Goal: Connect with others: Connect with others

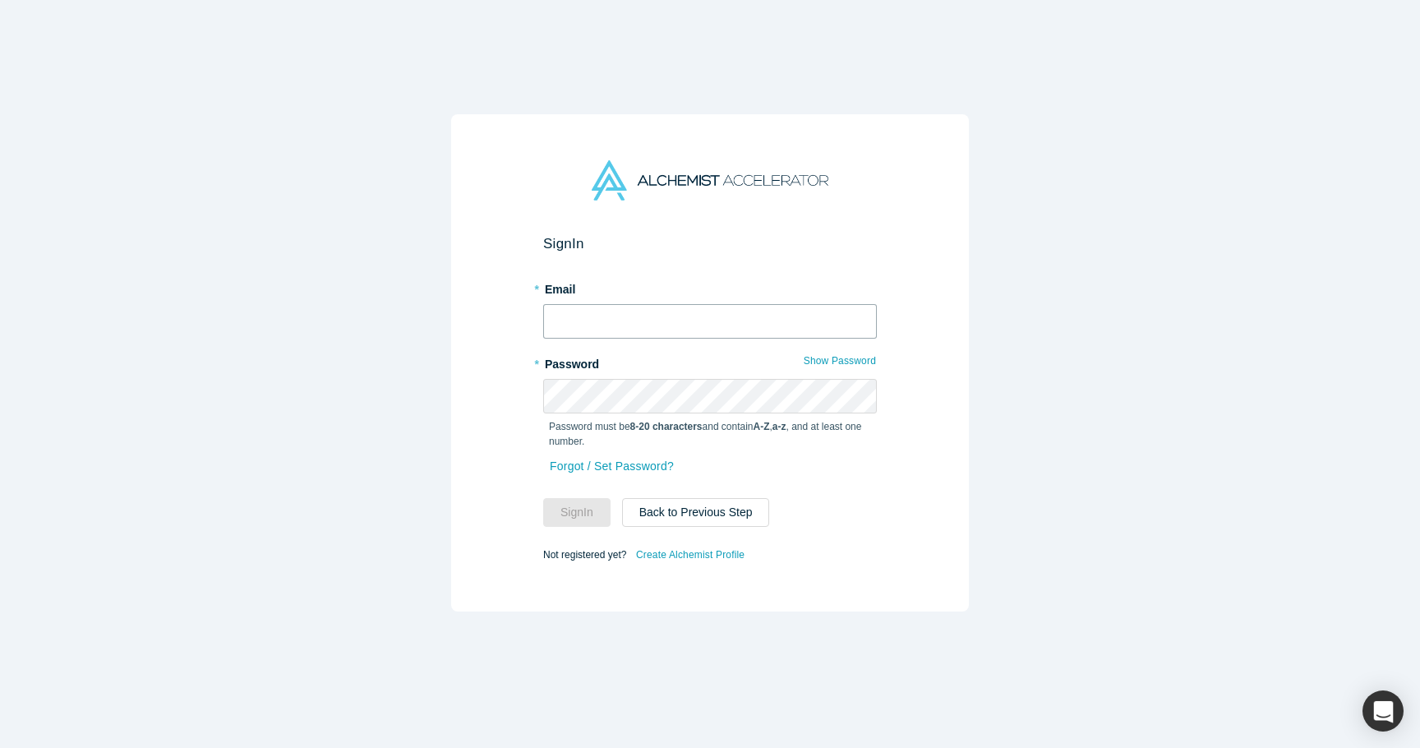
type input "[PERSON_NAME][EMAIL_ADDRESS][DOMAIN_NAME]"
click at [582, 514] on button "Sign In" at bounding box center [576, 512] width 67 height 29
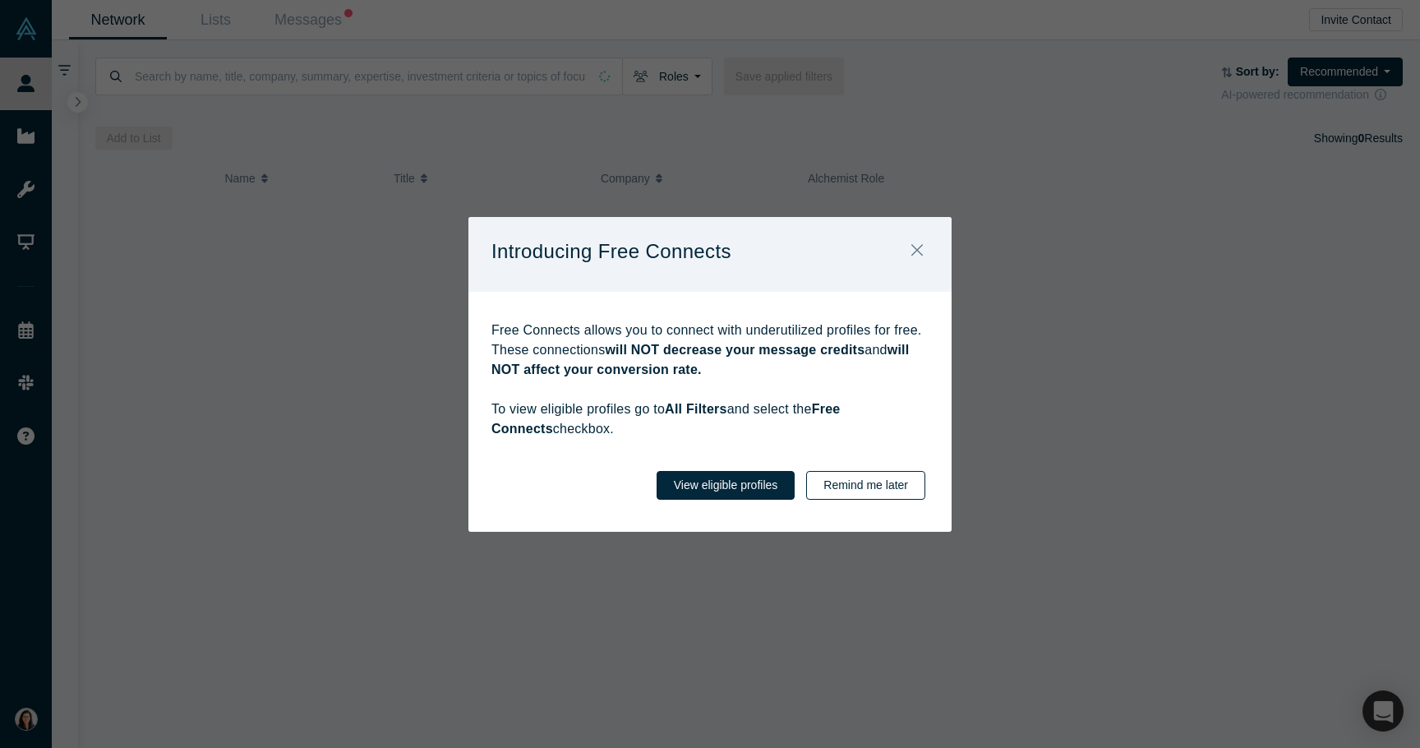
click at [857, 489] on button "Remind me later" at bounding box center [865, 485] width 119 height 29
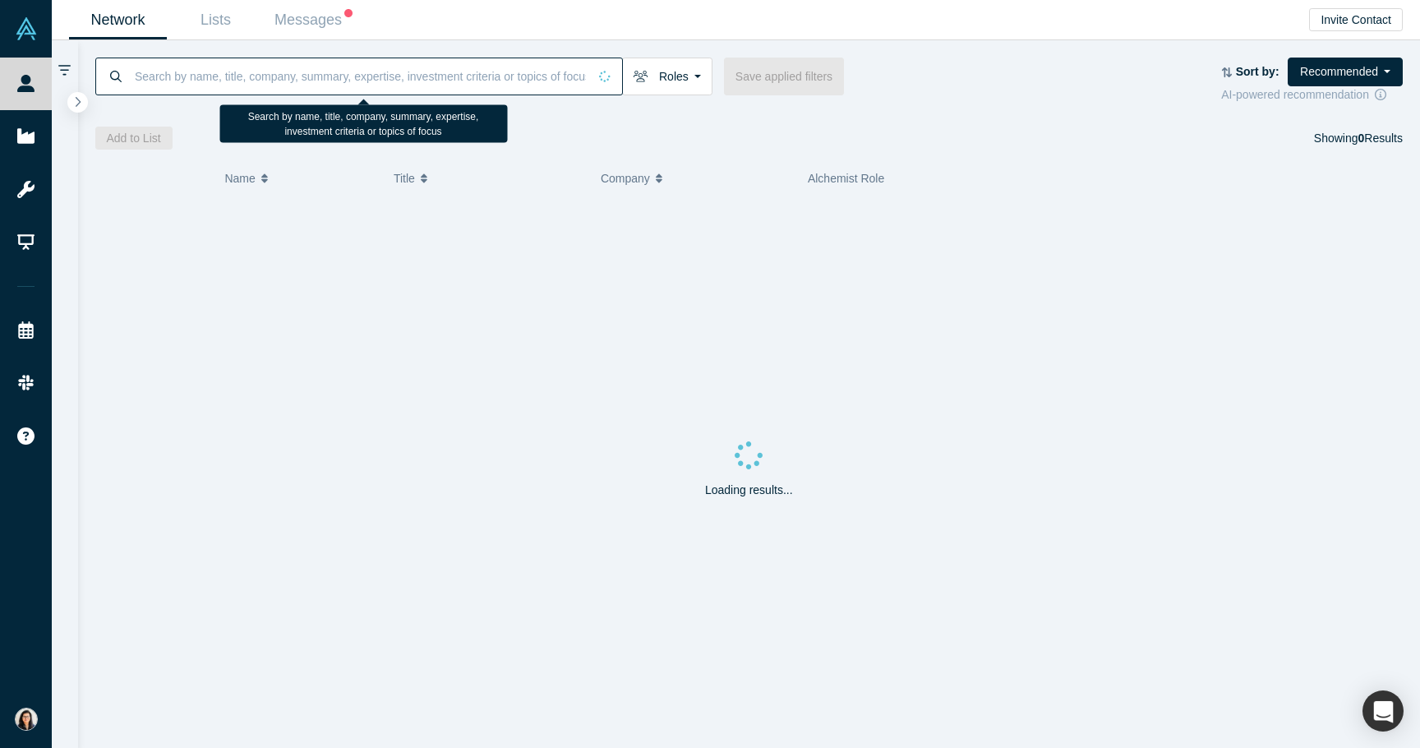
click at [320, 82] on input at bounding box center [360, 76] width 454 height 39
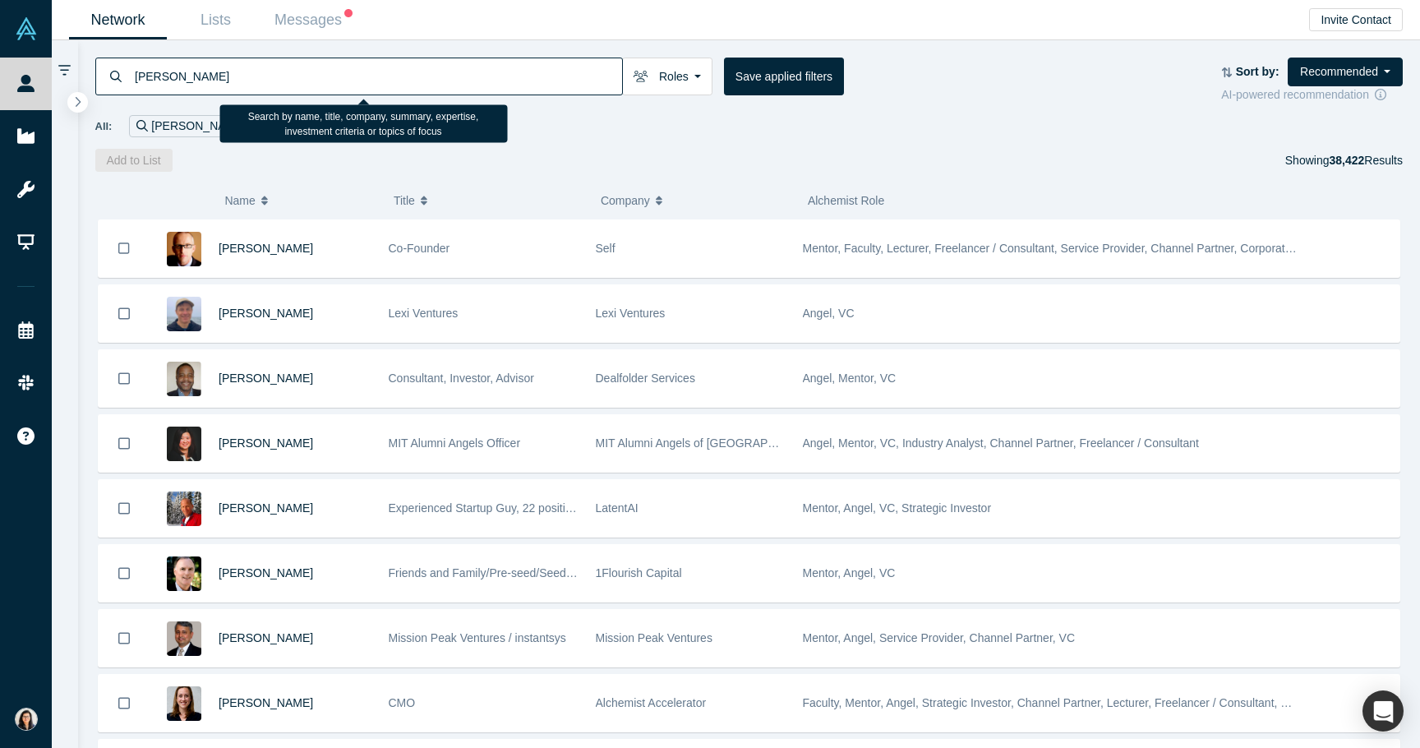
type input "[PERSON_NAME]"
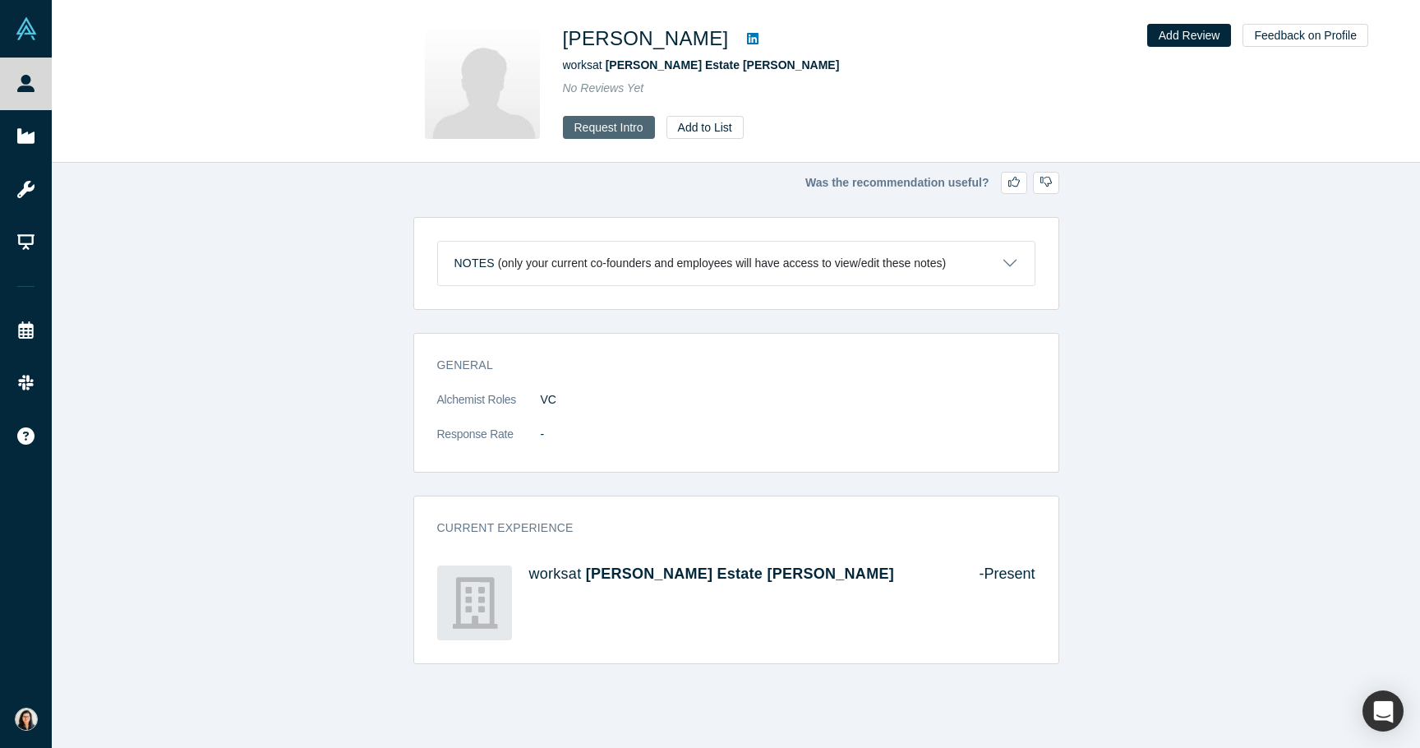
click at [592, 134] on button "Request Intro" at bounding box center [609, 127] width 92 height 23
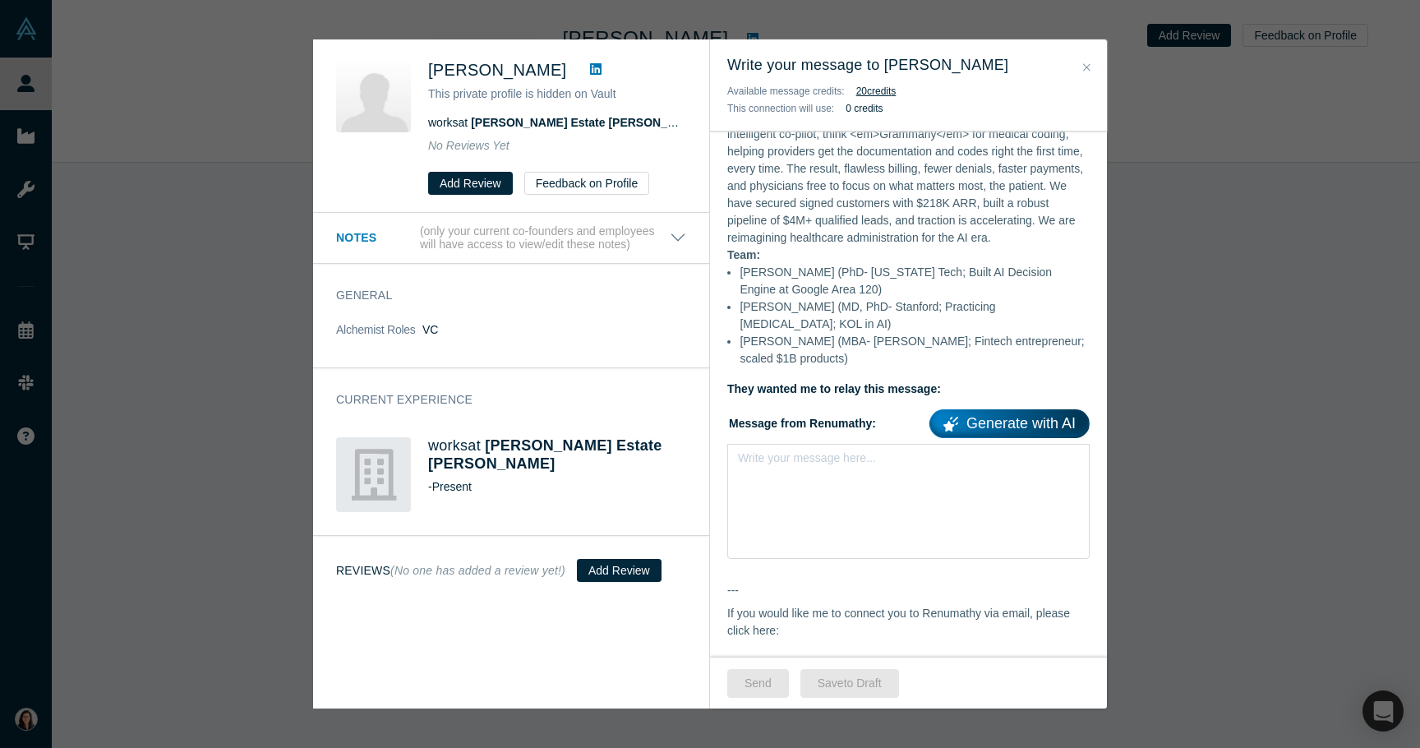
scroll to position [376, 0]
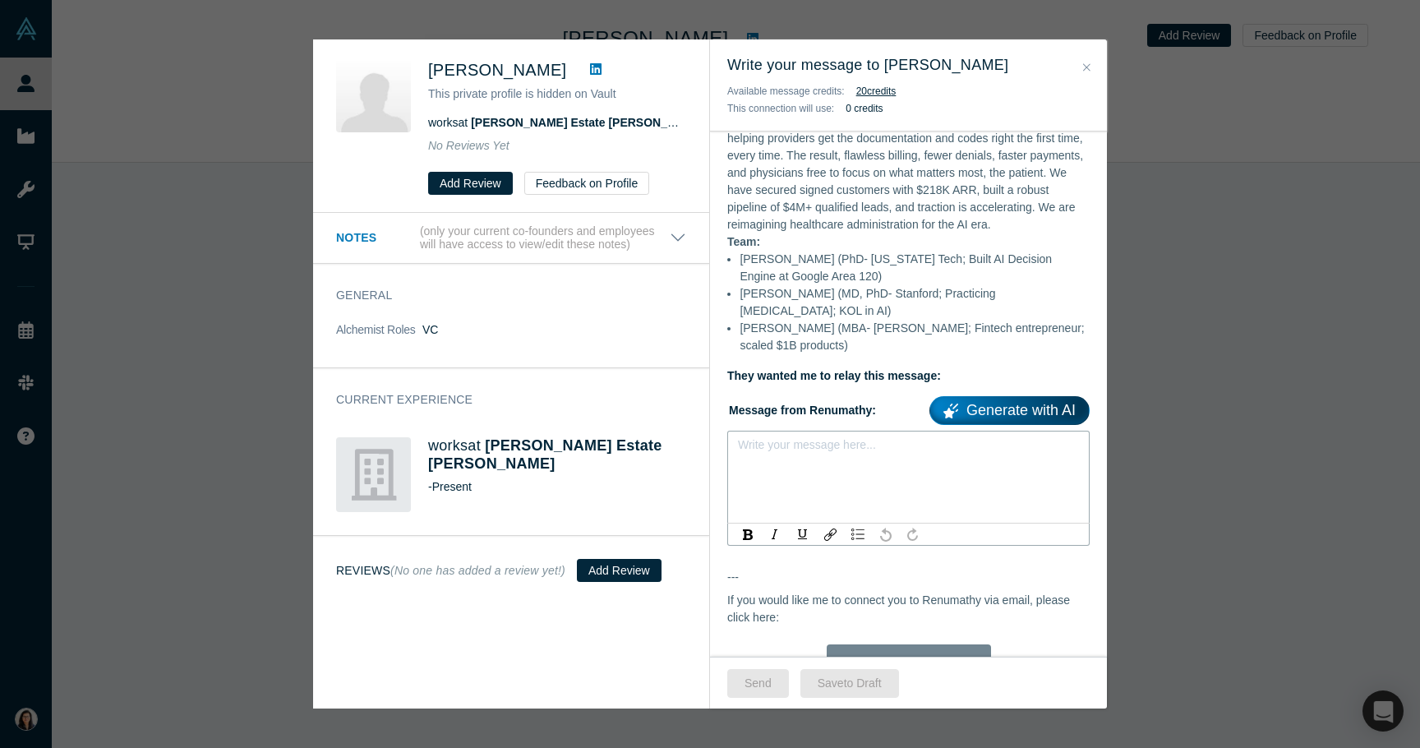
click at [850, 463] on div "rdw-editor" at bounding box center [909, 449] width 340 height 27
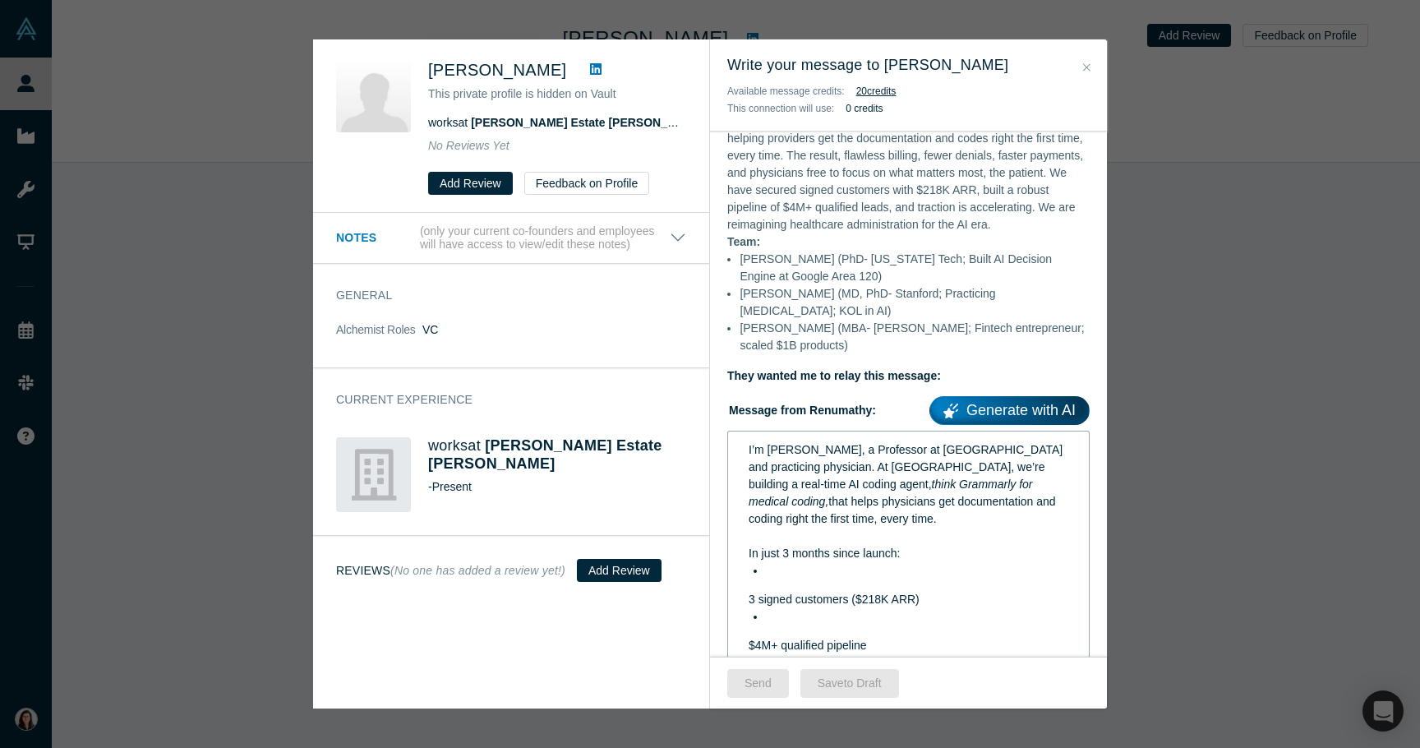
click at [740, 611] on div "I’m [PERSON_NAME], a Professor at [GEOGRAPHIC_DATA] and practicing physician. A…" at bounding box center [909, 700] width 340 height 528
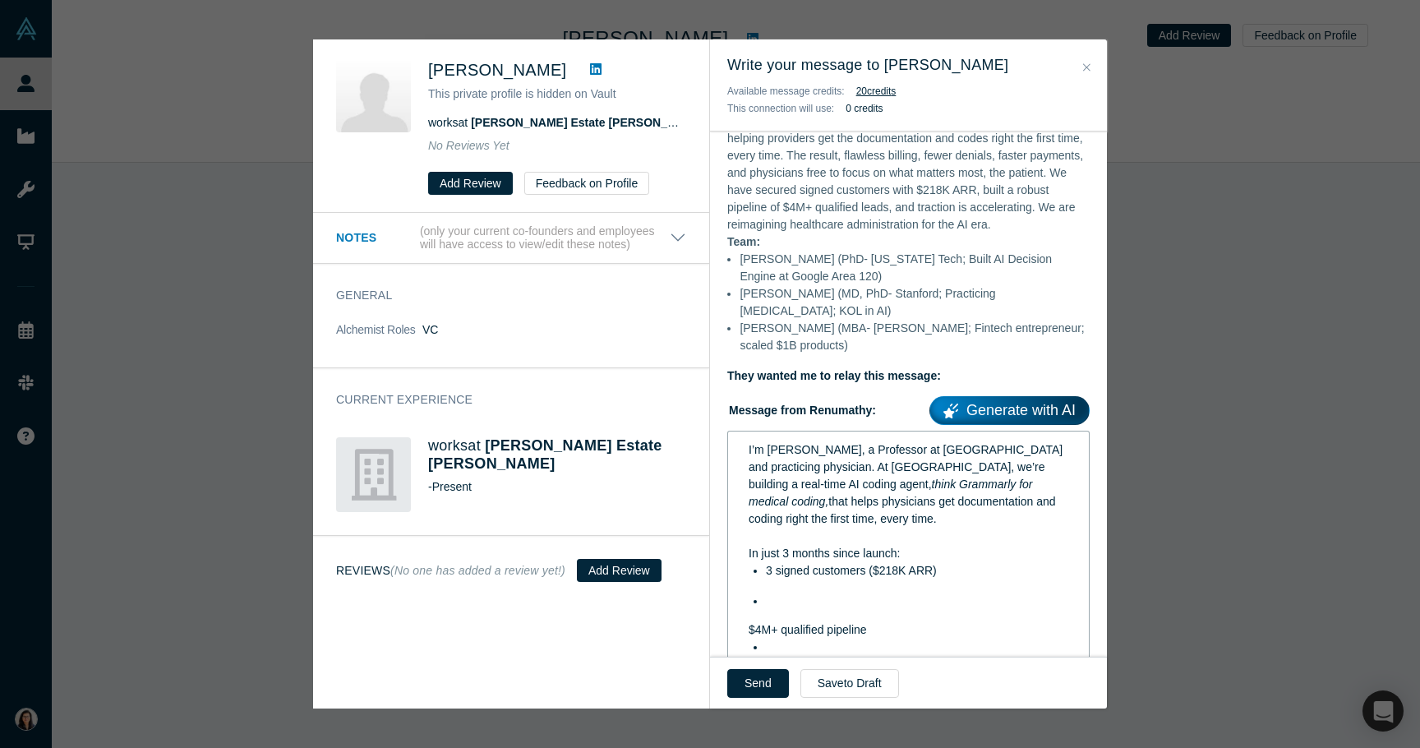
click at [739, 644] on div "I’m [PERSON_NAME], a Professor at [GEOGRAPHIC_DATA] and practicing physician. A…" at bounding box center [909, 692] width 340 height 512
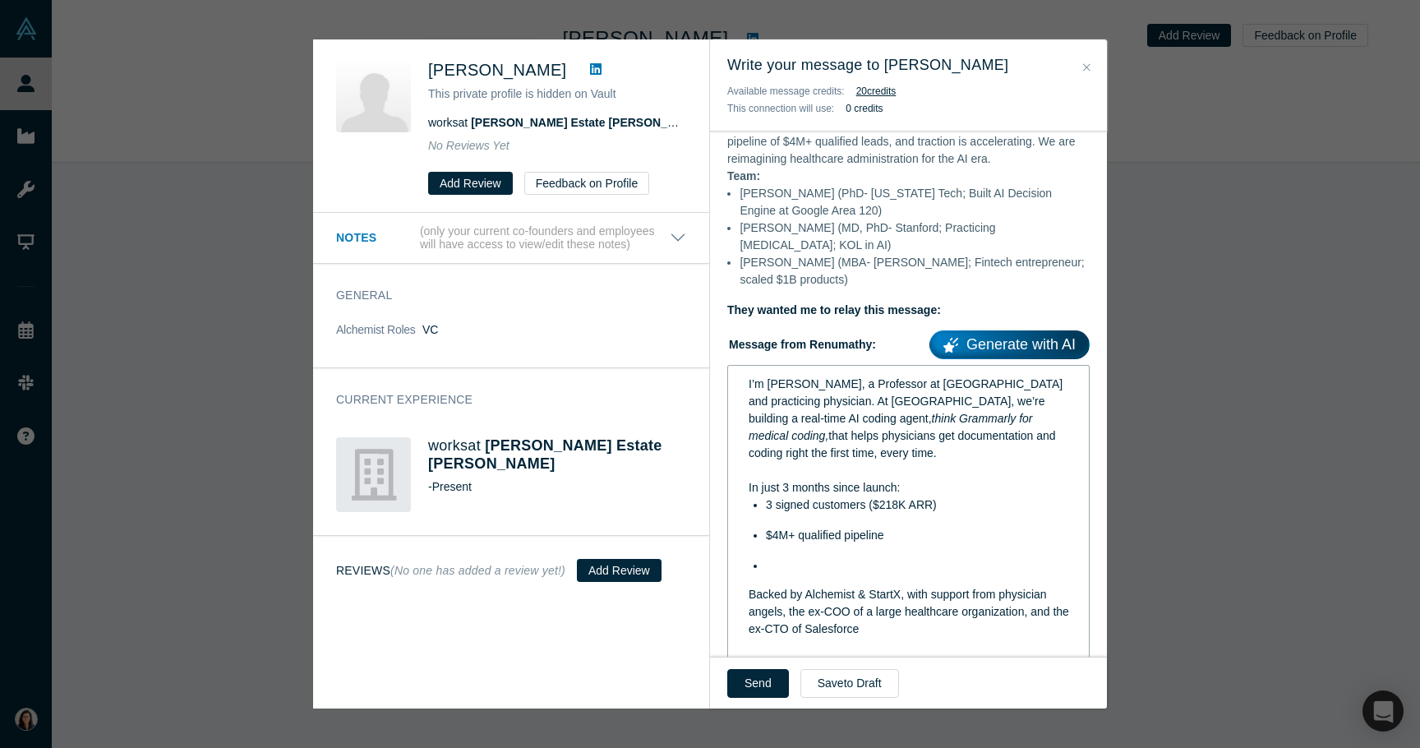
scroll to position [444, 0]
click at [745, 609] on div "I’m [PERSON_NAME], a Professor at [GEOGRAPHIC_DATA] and practicing physician. A…" at bounding box center [909, 616] width 340 height 496
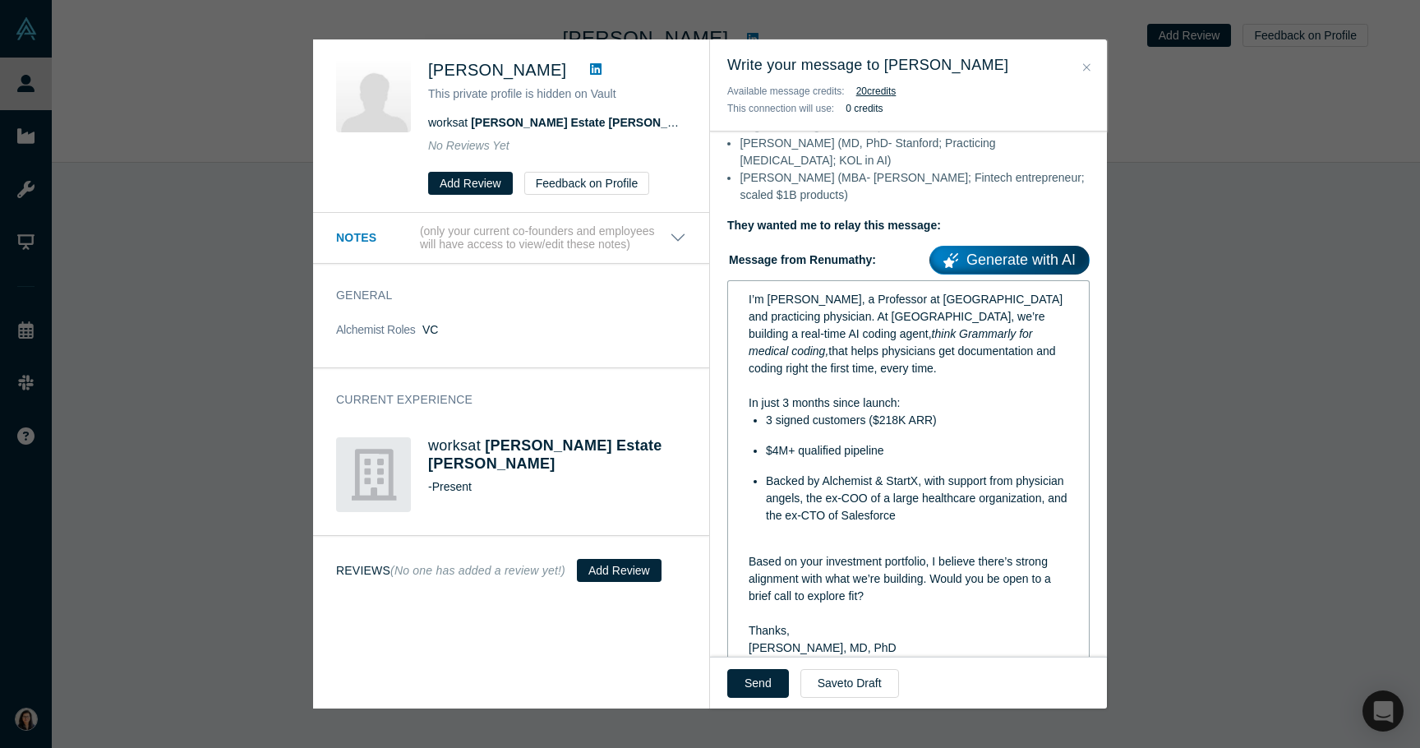
scroll to position [535, 0]
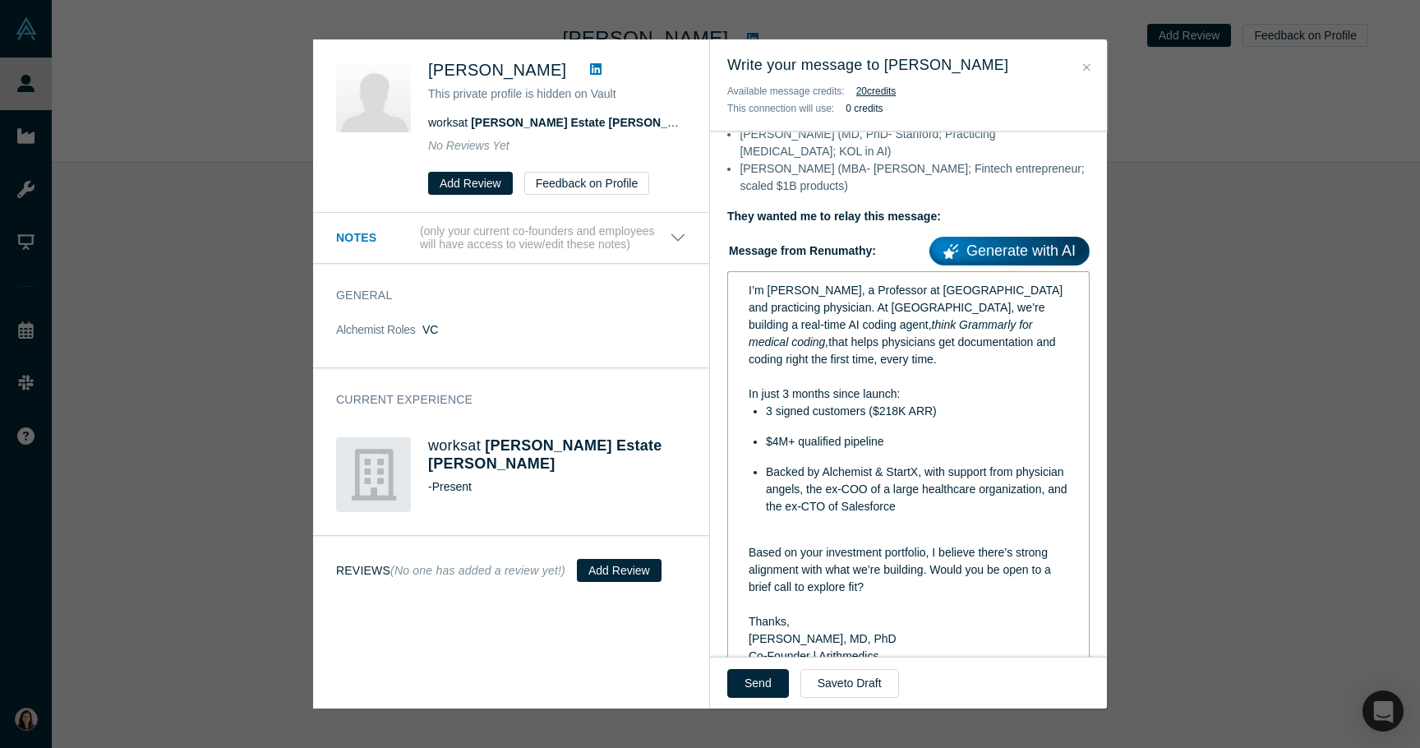
click at [748, 553] on div "I’m [PERSON_NAME], a Professor at [GEOGRAPHIC_DATA] and practicing physician. A…" at bounding box center [909, 516] width 340 height 479
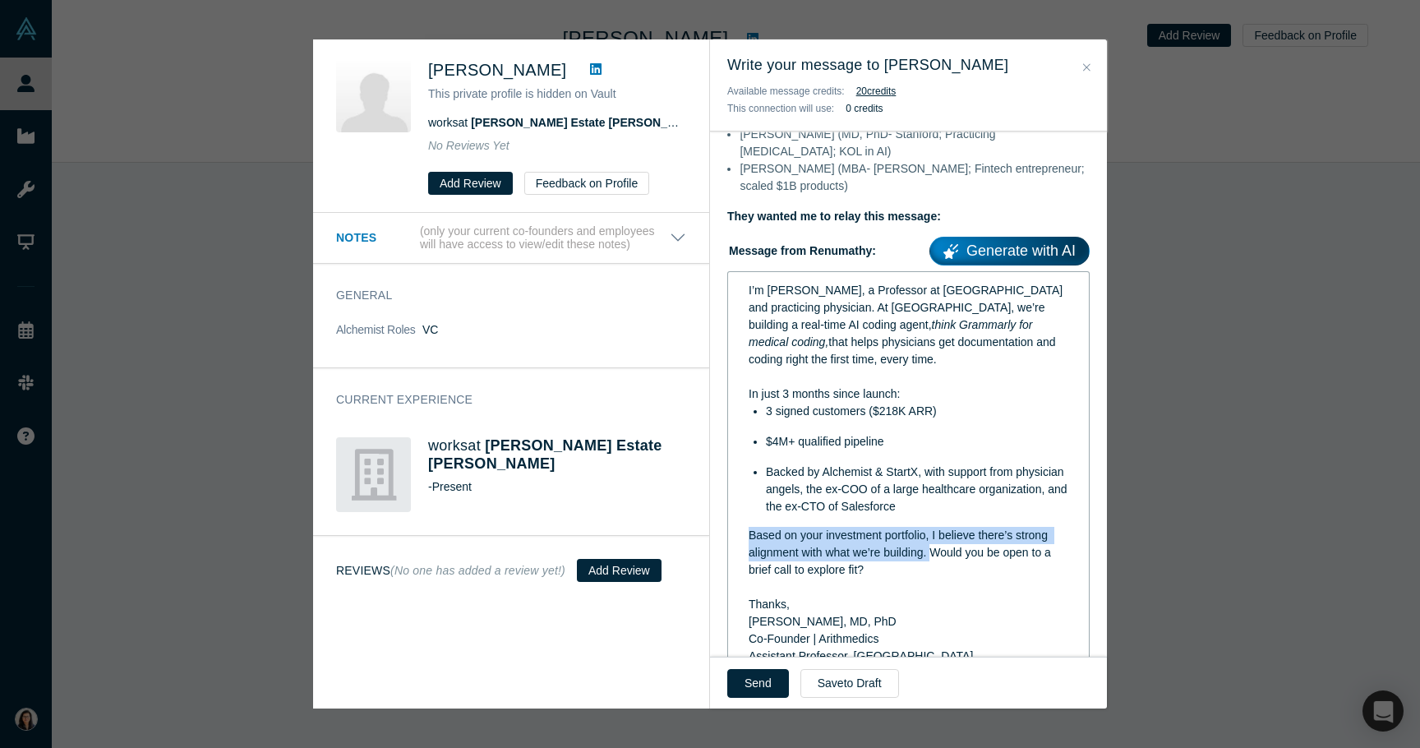
drag, startPoint x: 933, startPoint y: 574, endPoint x: 728, endPoint y: 551, distance: 205.8
click at [728, 551] on div "I’m [PERSON_NAME], a Professor at [GEOGRAPHIC_DATA] and practicing physician. A…" at bounding box center [908, 507] width 362 height 473
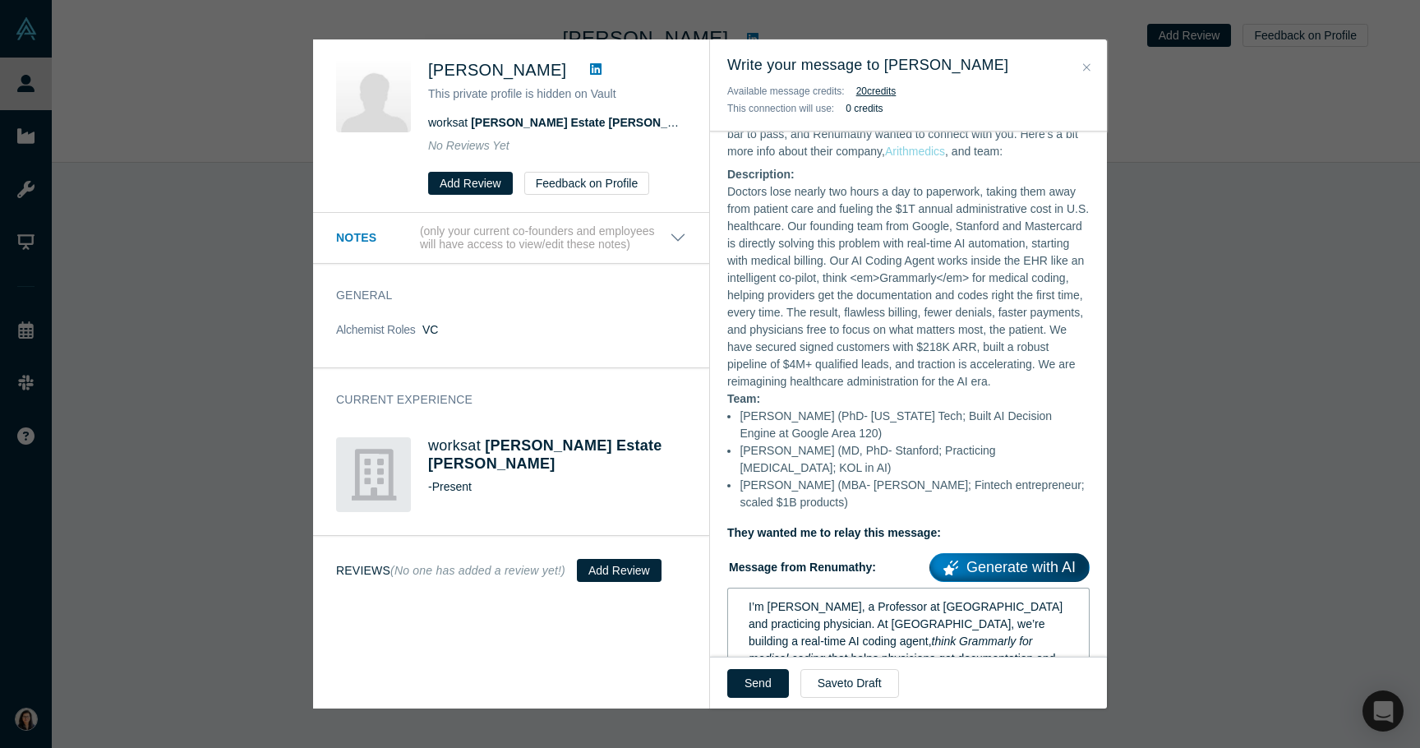
scroll to position [214, 0]
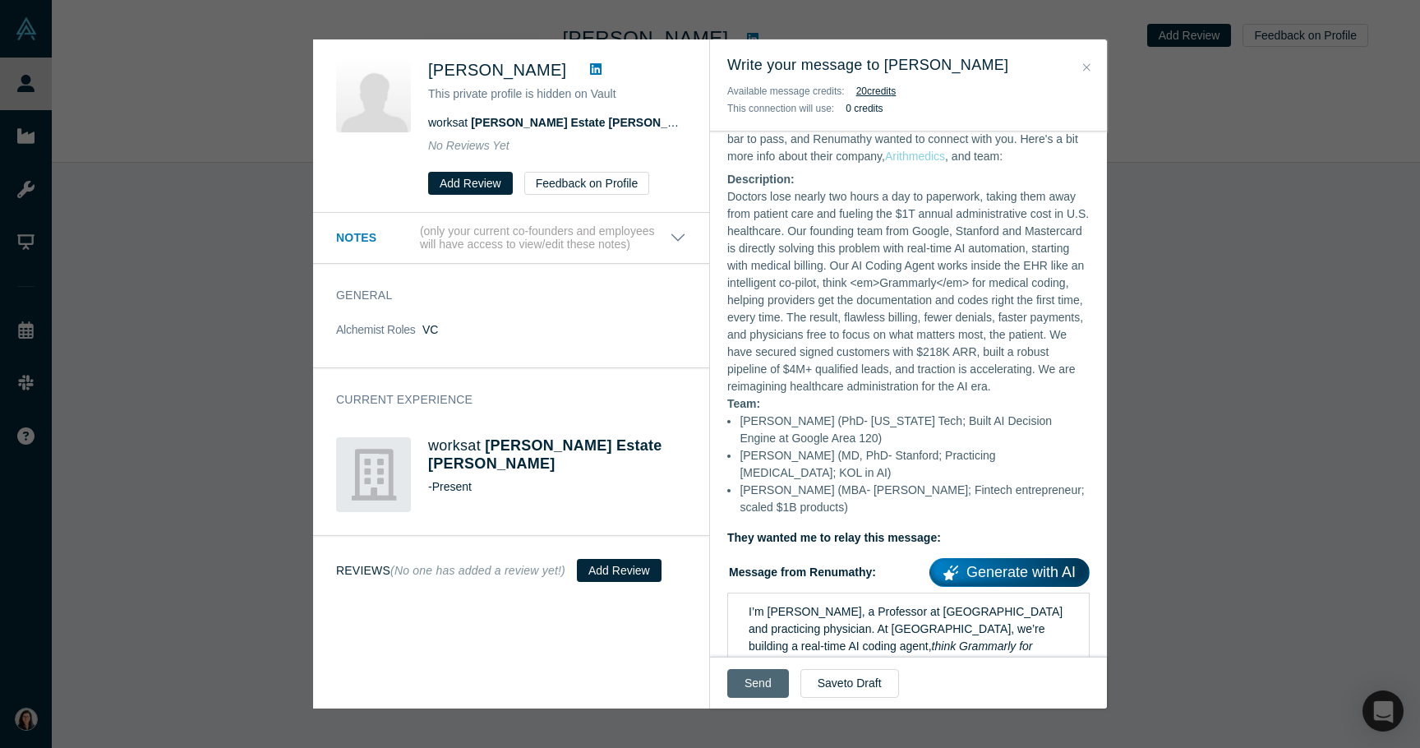
click at [763, 691] on button "Send" at bounding box center [758, 683] width 62 height 29
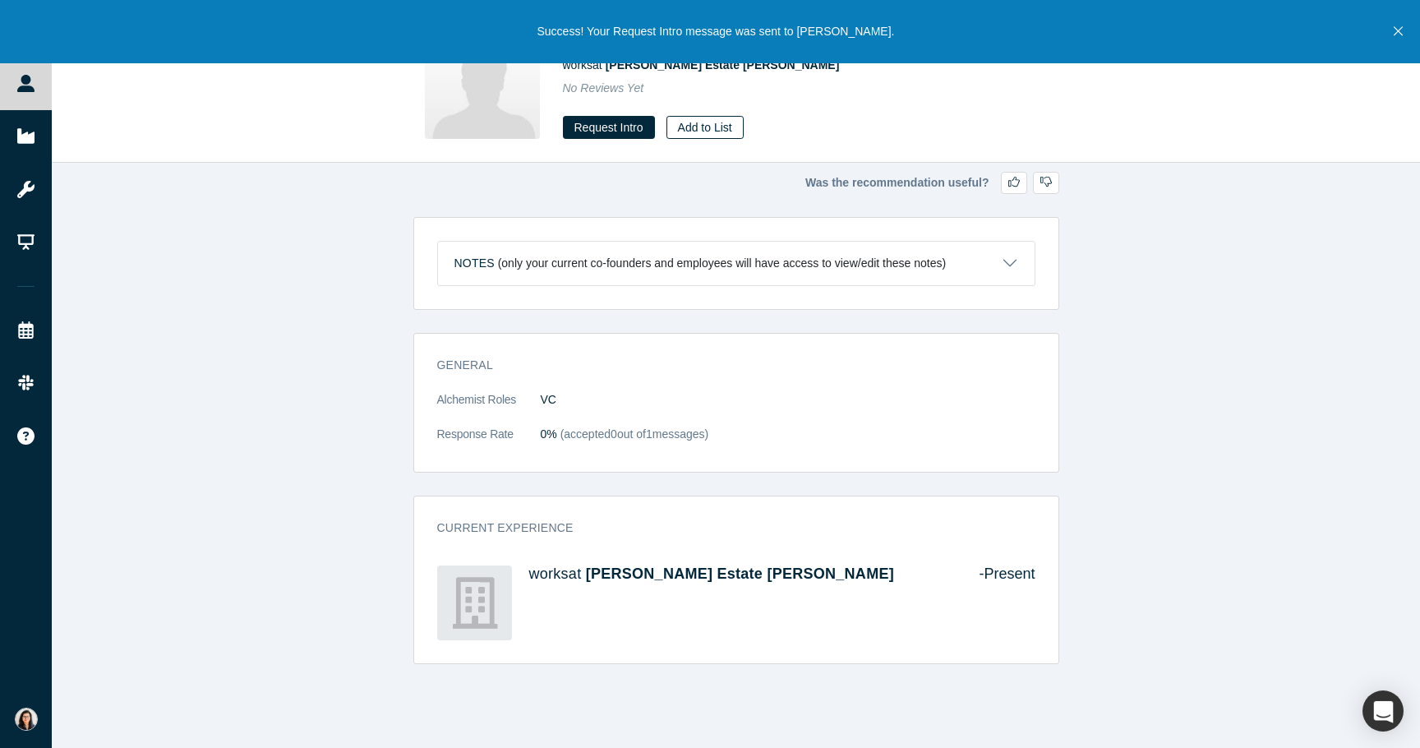
click at [695, 131] on button "Add to List" at bounding box center [704, 127] width 77 height 23
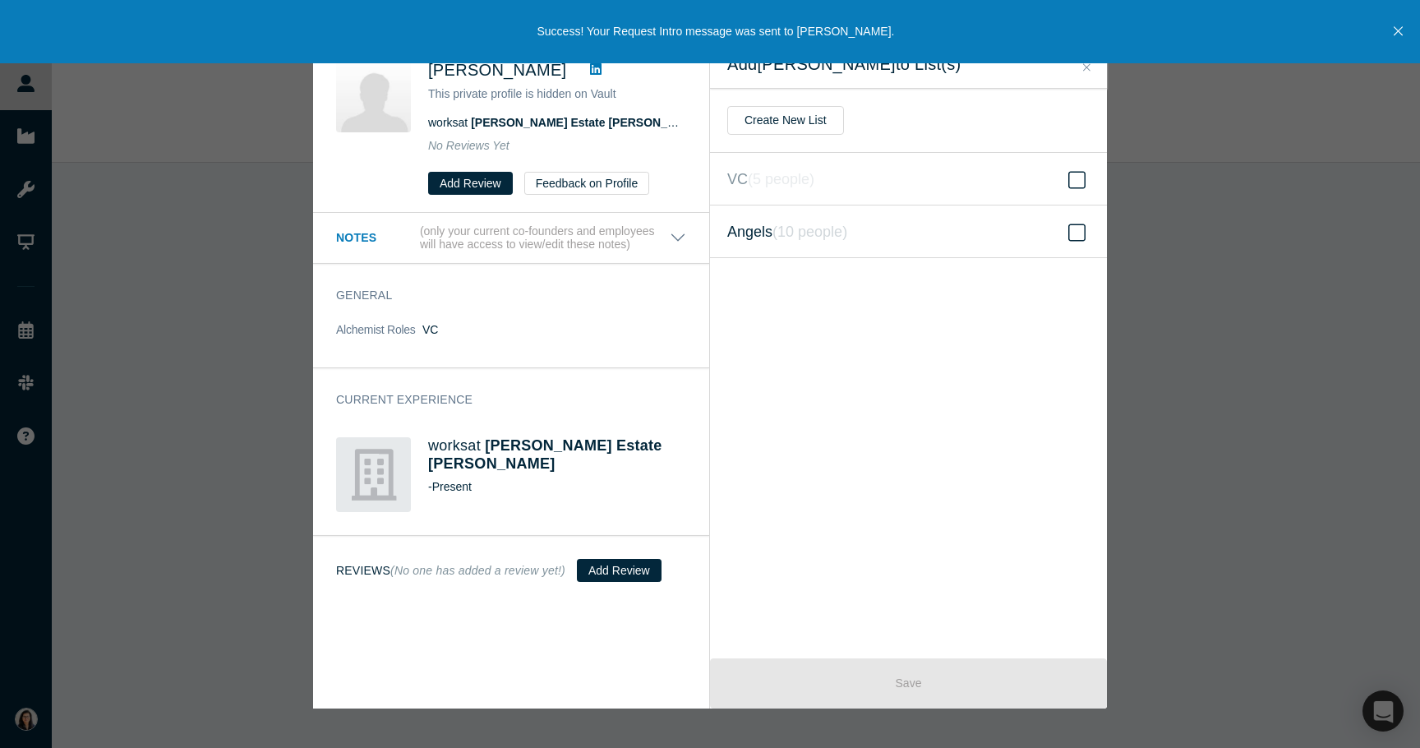
click at [821, 237] on icon "( 10 people )" at bounding box center [809, 232] width 75 height 16
click at [0, 0] on input "Angels ( 10 people )" at bounding box center [0, 0] width 0 height 0
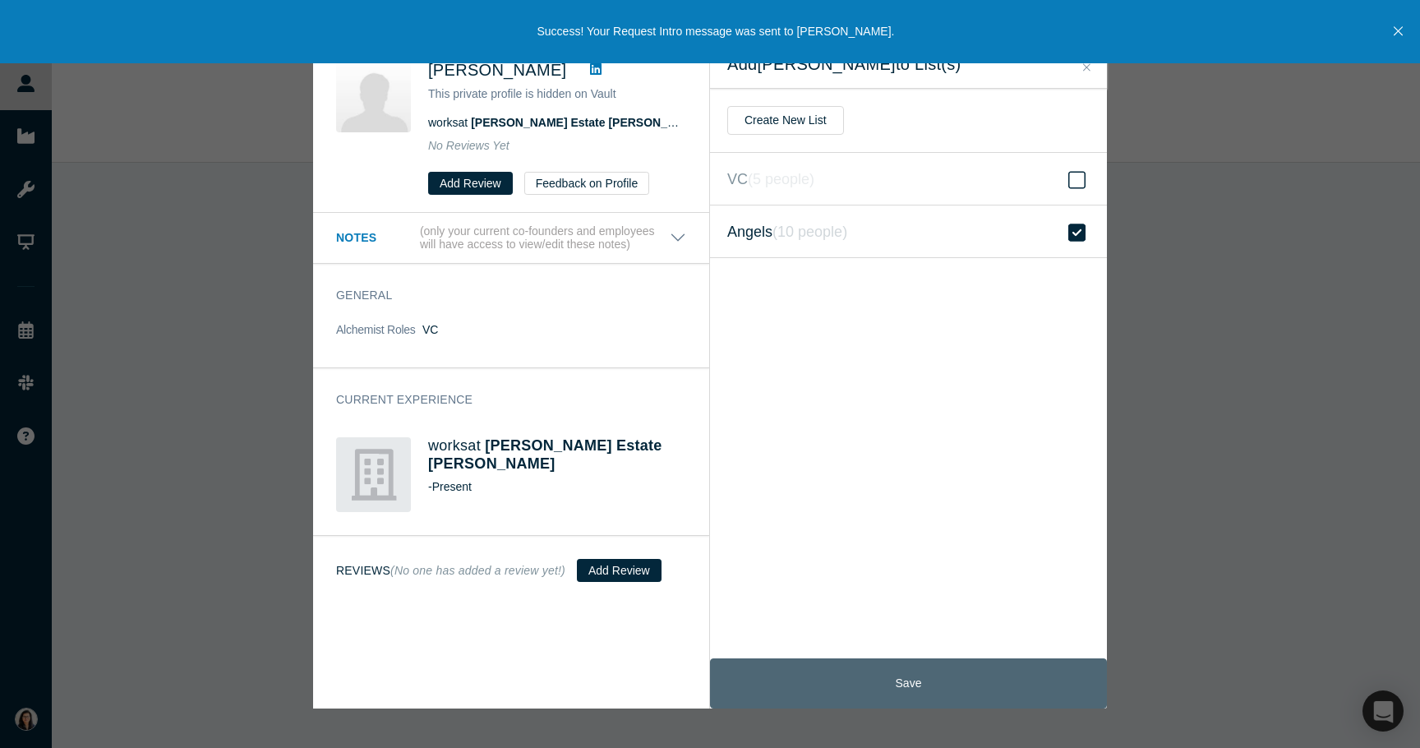
click at [957, 663] on button "Save" at bounding box center [908, 683] width 397 height 50
